Goal: Entertainment & Leisure: Consume media (video, audio)

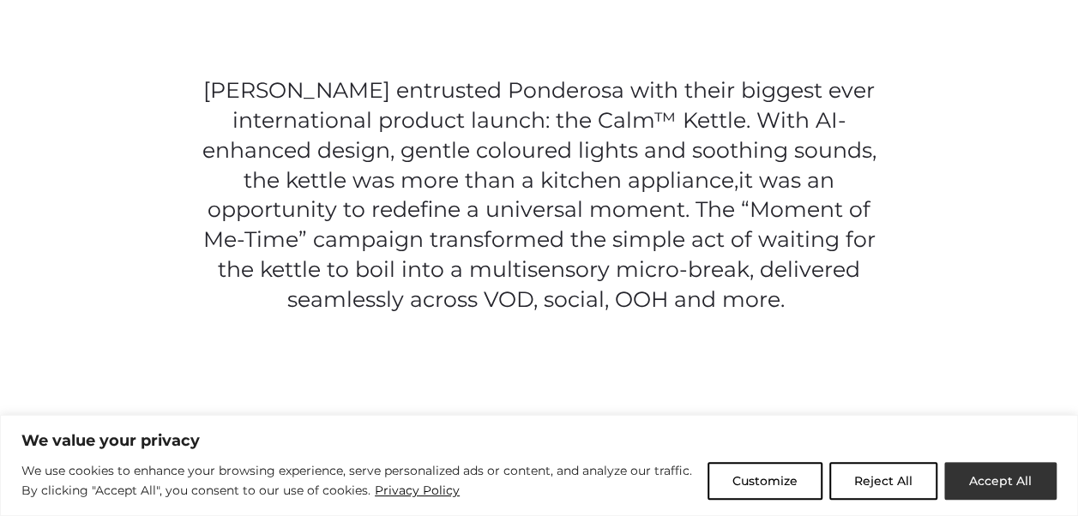
click at [966, 470] on button "Accept All" at bounding box center [1000, 481] width 112 height 38
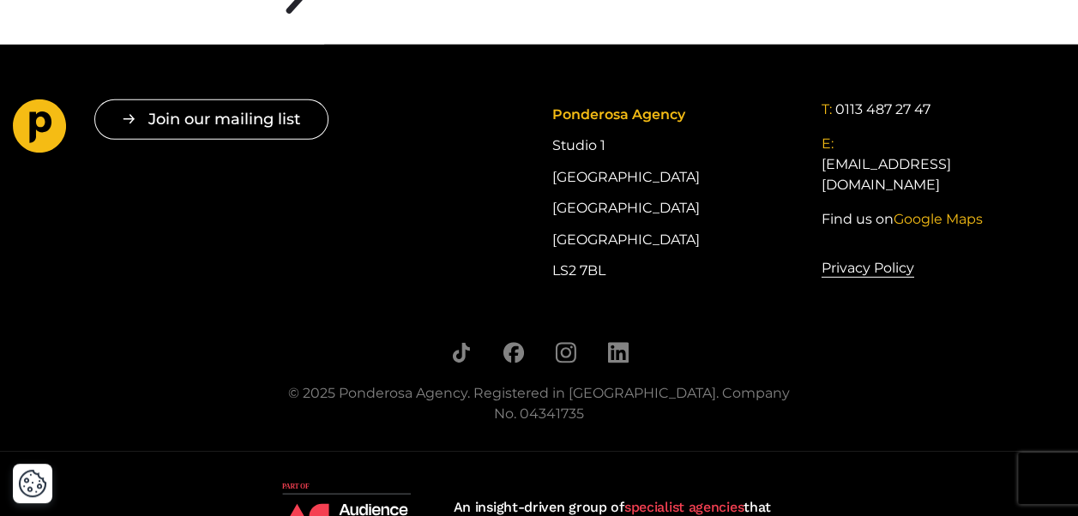
scroll to position [5638, 0]
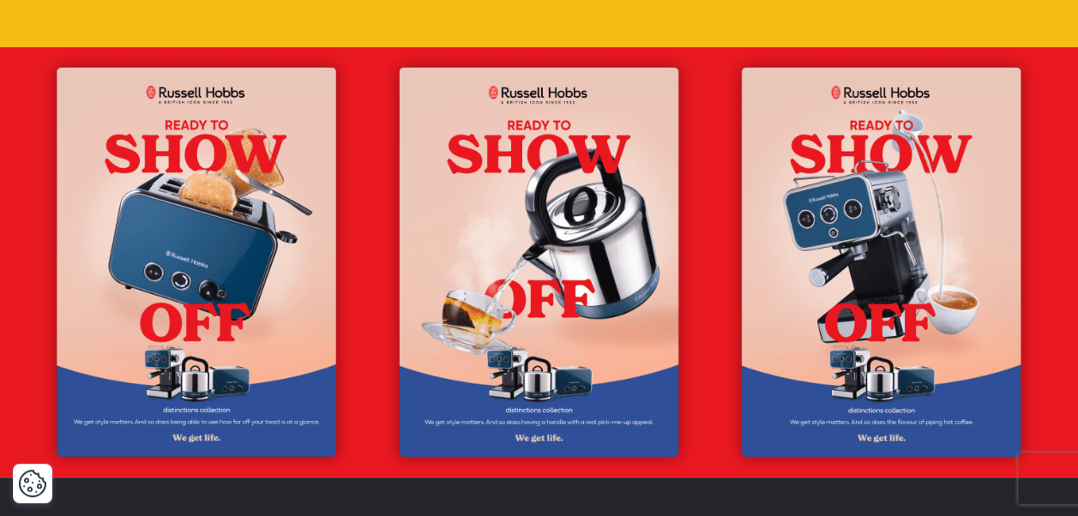
scroll to position [3498, 0]
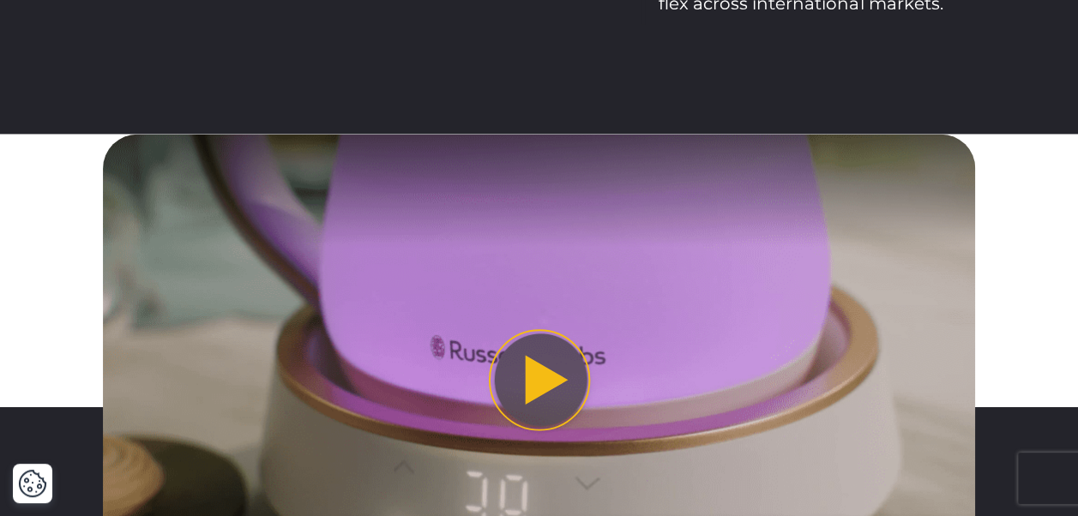
scroll to position [2020, 0]
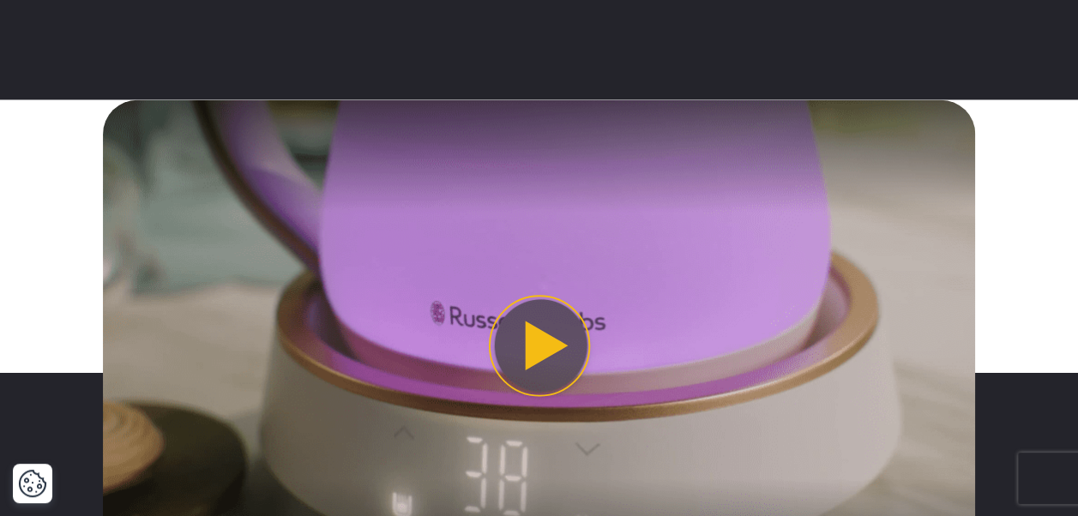
click at [554, 346] on button "Play video" at bounding box center [539, 345] width 873 height 491
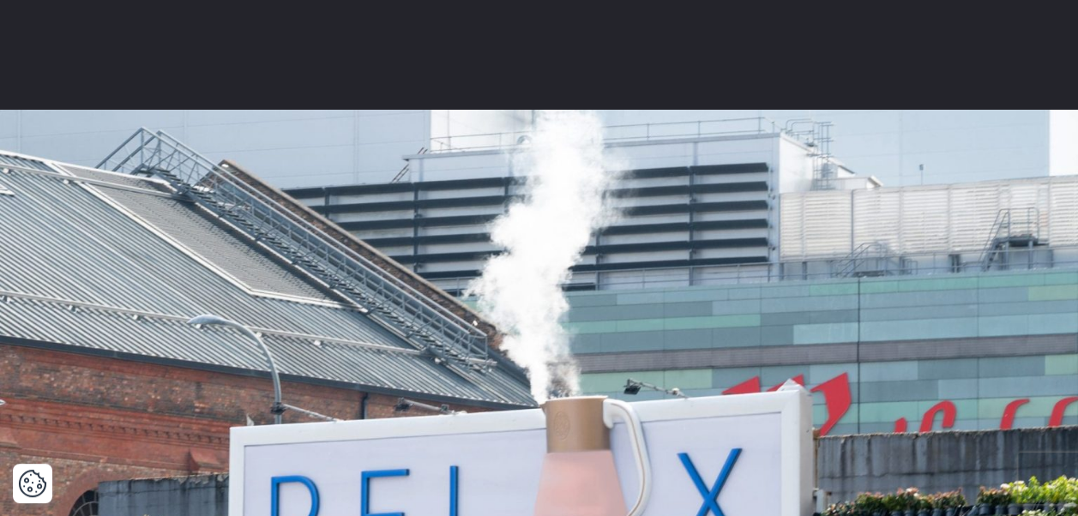
scroll to position [286, 0]
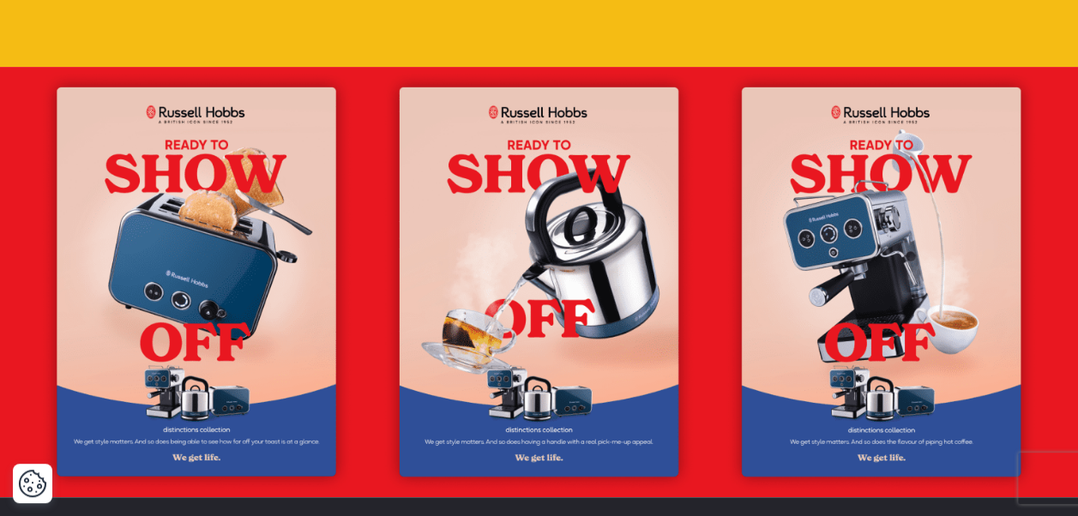
scroll to position [3480, 0]
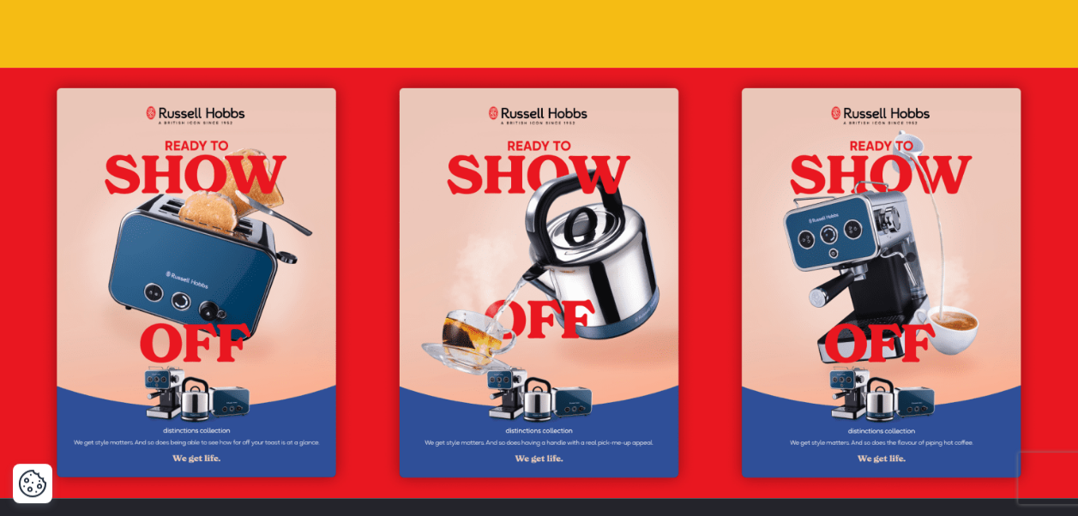
click at [553, 195] on img at bounding box center [539, 283] width 1078 height 431
click at [528, 93] on img at bounding box center [539, 283] width 1078 height 431
